Goal: Task Accomplishment & Management: Complete application form

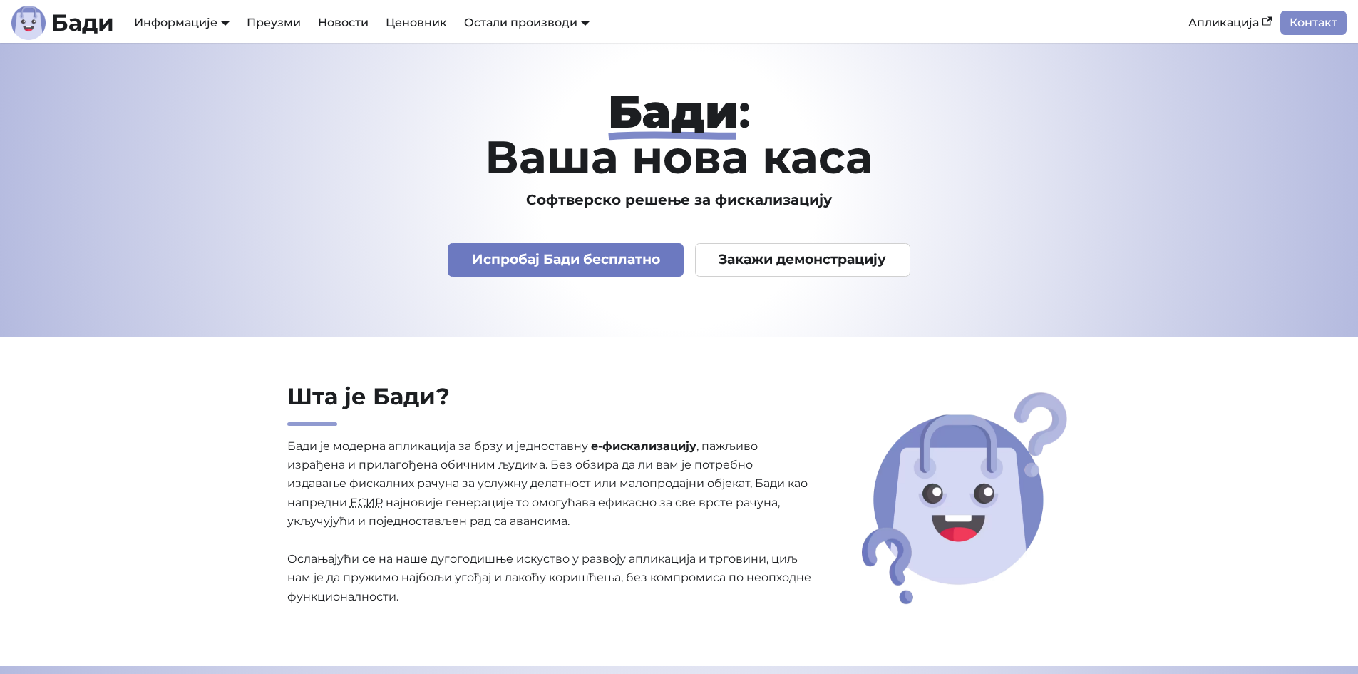
click at [585, 254] on link "Испробај Бади бесплатно" at bounding box center [566, 260] width 236 height 34
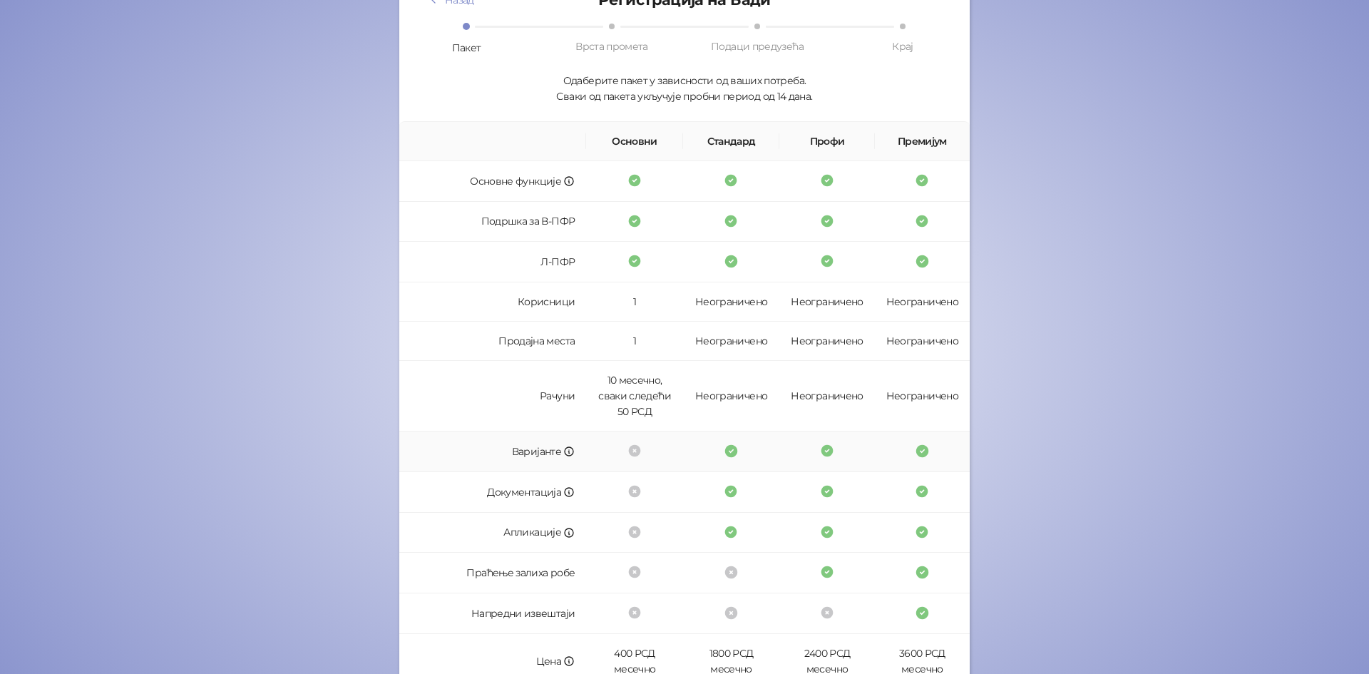
scroll to position [256, 0]
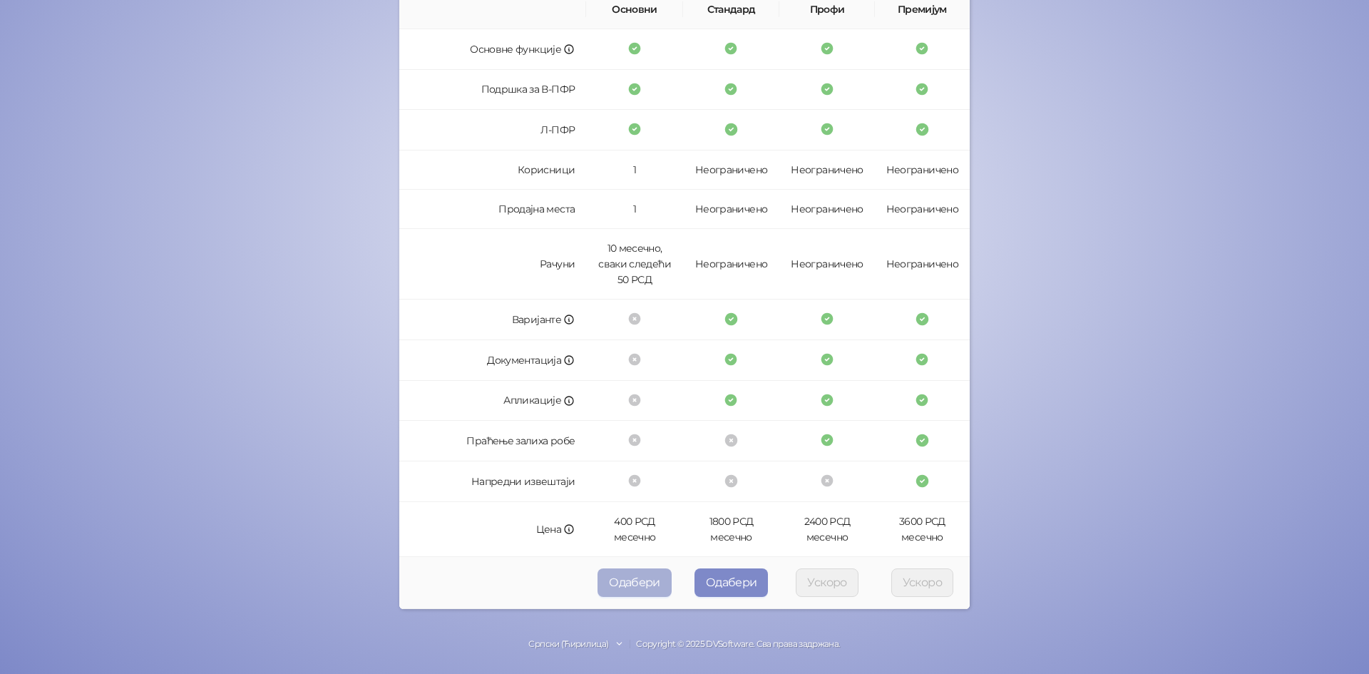
click at [635, 582] on button "Одабери" at bounding box center [634, 582] width 74 height 29
